Goal: Task Accomplishment & Management: Use online tool/utility

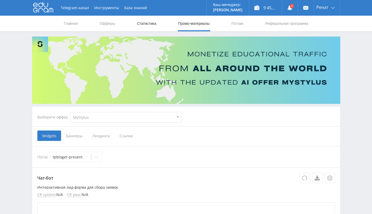
click at [148, 26] on link "Статистика" at bounding box center [147, 24] width 20 height 16
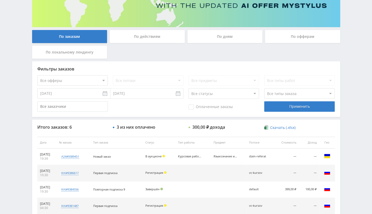
scroll to position [131, 0]
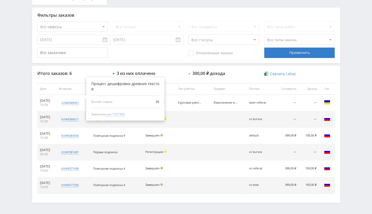
click at [122, 114] on span "user7337382" at bounding box center [115, 114] width 19 height 5
type input "[DATE]"
type input "user7337382"
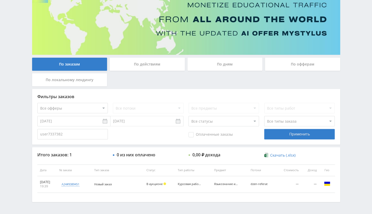
scroll to position [65, 0]
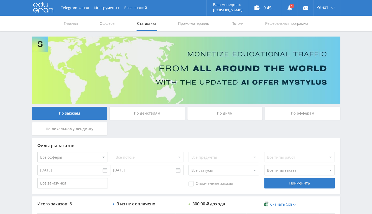
click at [352, 85] on div "Telegram-канал Инструменты База знаний Ваш менеджер: [PERSON_NAME] Online @edug…" at bounding box center [186, 181] width 372 height 362
click at [183, 25] on link "Промо-материалы" at bounding box center [194, 24] width 32 height 16
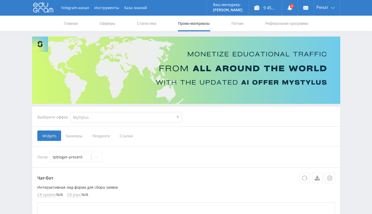
click at [123, 138] on span "Ссылки" at bounding box center [126, 136] width 23 height 10
click at [0, 0] on input "Ссылки" at bounding box center [0, 0] width 0 height 0
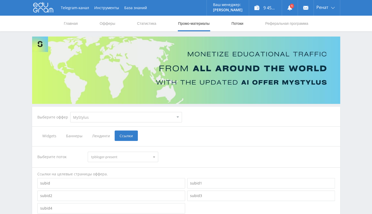
click at [235, 25] on link "Потоки" at bounding box center [237, 24] width 13 height 16
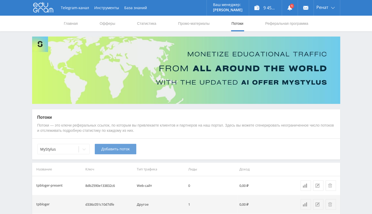
click at [110, 147] on span "Добавить поток" at bounding box center [115, 149] width 28 height 4
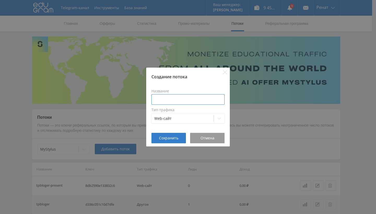
click at [156, 100] on input at bounding box center [188, 99] width 73 height 10
type input "p"
type input "med-pl"
click at [169, 137] on span "Сохранить" at bounding box center [168, 138] width 19 height 4
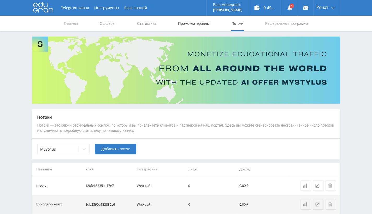
click at [182, 20] on link "Промо-материалы" at bounding box center [194, 24] width 32 height 16
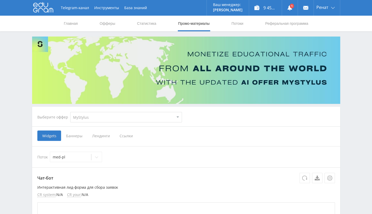
click at [120, 139] on span "Ссылки" at bounding box center [126, 136] width 23 height 10
click at [0, 0] on input "Ссылки" at bounding box center [0, 0] width 0 height 0
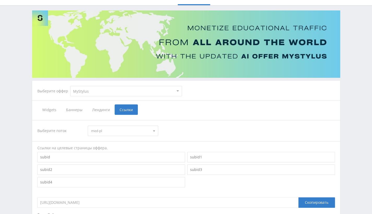
scroll to position [78, 0]
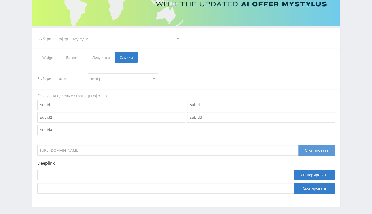
click at [316, 149] on div "Скопировать" at bounding box center [317, 150] width 37 height 10
click at [309, 152] on div "Скопировать" at bounding box center [317, 150] width 37 height 10
click at [80, 176] on input at bounding box center [165, 175] width 257 height 10
paste input "https://mystylus.ai/superagent/"
type input "https://mystylus.ai/superagent/"
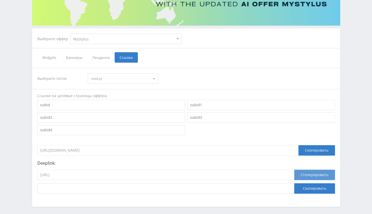
click at [319, 176] on button "Сгенерировать" at bounding box center [315, 175] width 41 height 10
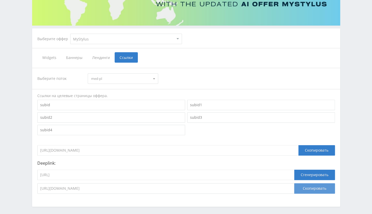
click at [305, 190] on button "Скопировать" at bounding box center [315, 188] width 41 height 10
